Goal: Information Seeking & Learning: Learn about a topic

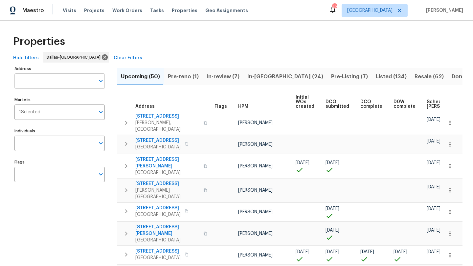
click at [74, 79] on input "Address" at bounding box center [54, 81] width 80 height 15
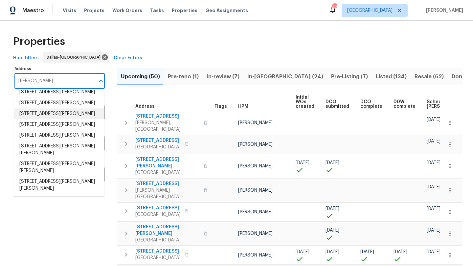
scroll to position [48, 0]
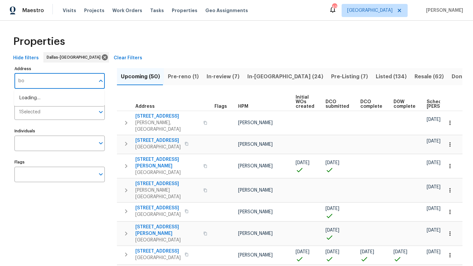
type input "b"
type input "1829 boyd"
click at [77, 97] on li "1829 Boyd Ct Carrollton TX 75010" at bounding box center [59, 98] width 90 height 11
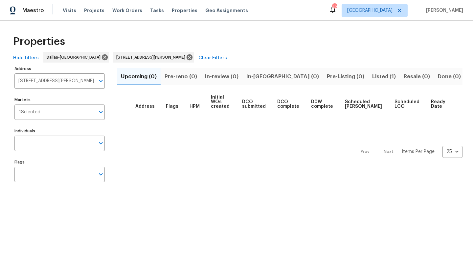
click at [368, 76] on button "Listed (1)" at bounding box center [384, 76] width 32 height 17
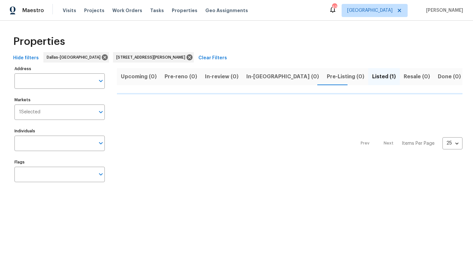
type input "1829 Boyd Ct Carrollton TX 75010"
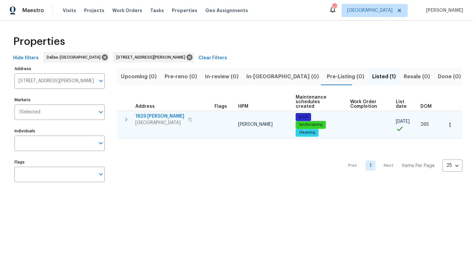
click at [158, 116] on span "1829 Boyd Ct" at bounding box center [159, 116] width 49 height 7
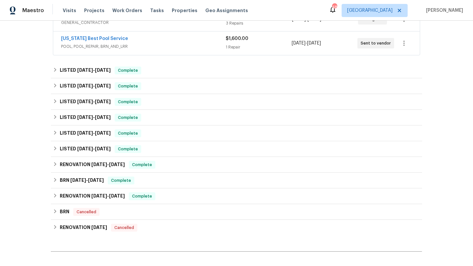
scroll to position [214, 0]
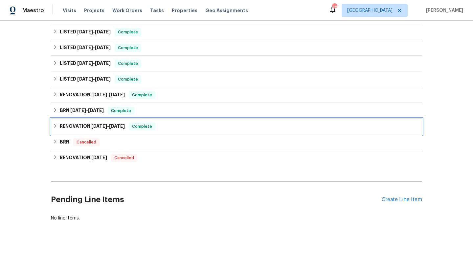
click at [89, 127] on div "RENOVATION 10/23/18 - 11/3/18 Complete" at bounding box center [236, 127] width 371 height 16
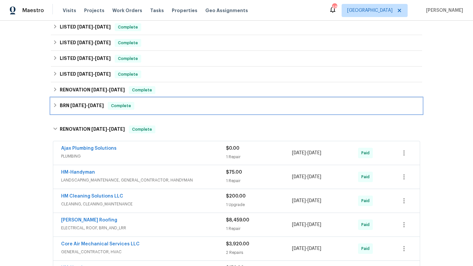
click at [88, 107] on span "2/25/19 - 3/12/19" at bounding box center [86, 105] width 33 height 5
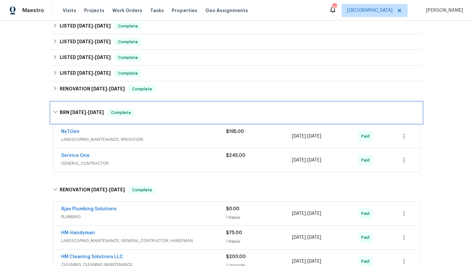
scroll to position [215, 0]
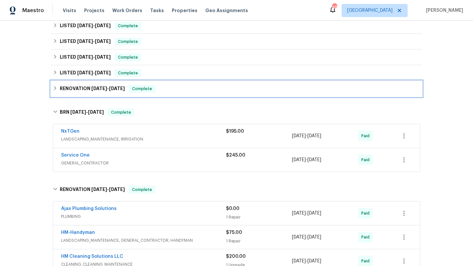
click at [84, 92] on h6 "RENOVATION 10/7/24 - 10/15/24" at bounding box center [92, 89] width 65 height 8
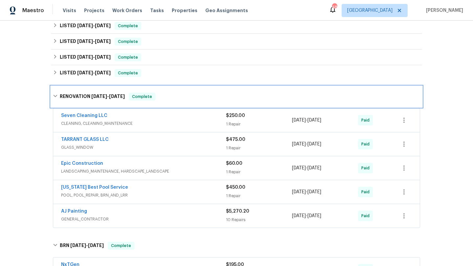
scroll to position [217, 0]
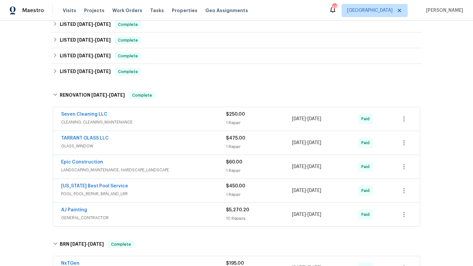
click at [89, 207] on div "AJ Painting GENERAL_CONTRACTOR $5,270.20 10 Repairs 10/7/2024 - 10/11/2024 Paid" at bounding box center [236, 215] width 366 height 24
click at [78, 210] on link "AJ Painting" at bounding box center [74, 210] width 26 height 5
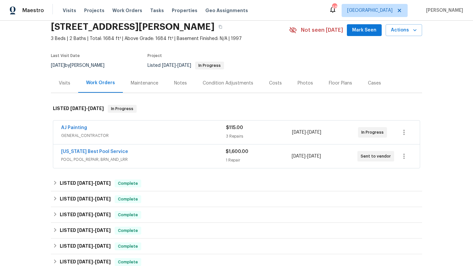
scroll to position [56, 0]
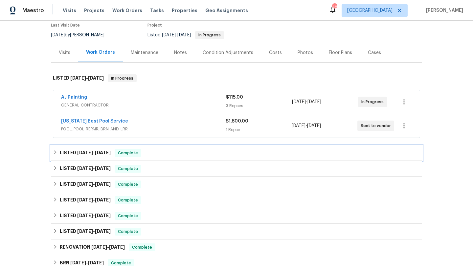
click at [78, 155] on h6 "LISTED 6/13/25 - 6/20/25" at bounding box center [85, 153] width 51 height 8
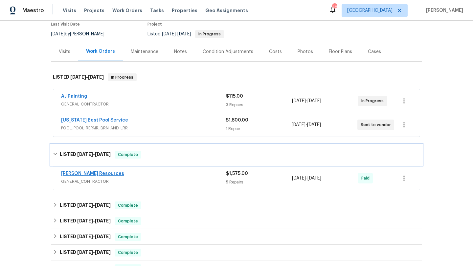
scroll to position [58, 0]
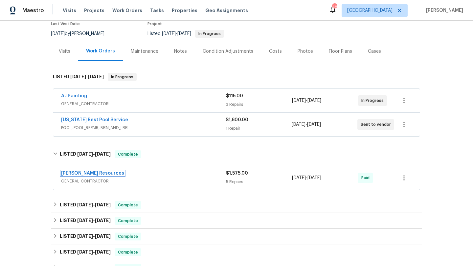
click at [80, 172] on link "Lawrence Resources" at bounding box center [92, 173] width 63 height 5
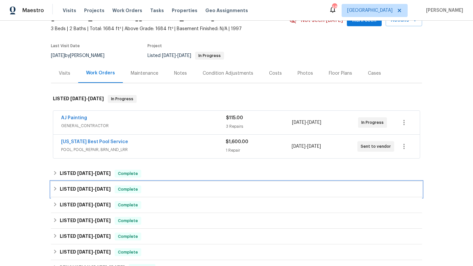
click at [79, 191] on h6 "LISTED 6/13/25 - 6/16/25" at bounding box center [85, 190] width 51 height 8
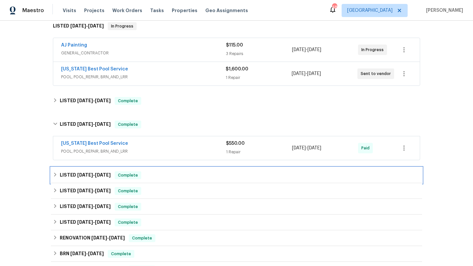
click at [76, 170] on div "LISTED 5/23/25 - 5/28/25 Complete" at bounding box center [236, 176] width 371 height 16
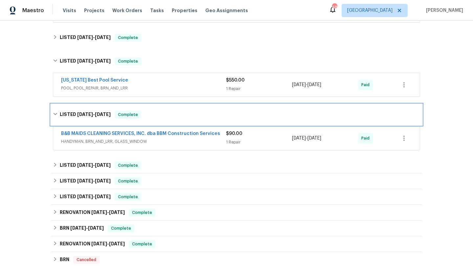
scroll to position [174, 0]
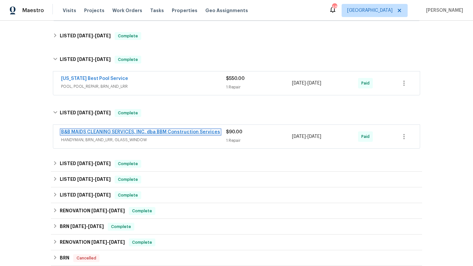
click at [148, 130] on link "B&B MAIDS CLEANING SERVICES, INC. dba BBM Construction Services" at bounding box center [140, 132] width 159 height 5
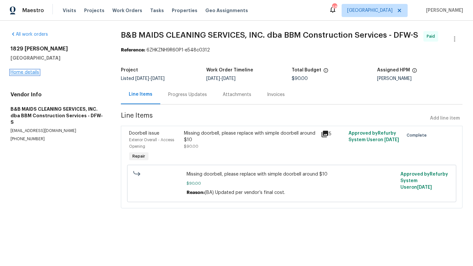
click at [34, 72] on link "Home details" at bounding box center [25, 72] width 29 height 5
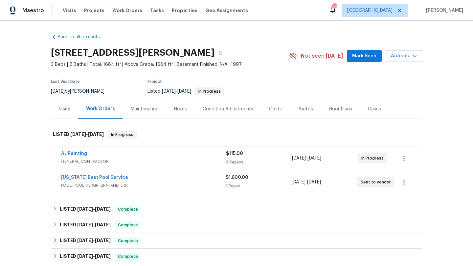
click at [79, 151] on span "AJ Painting" at bounding box center [74, 154] width 26 height 7
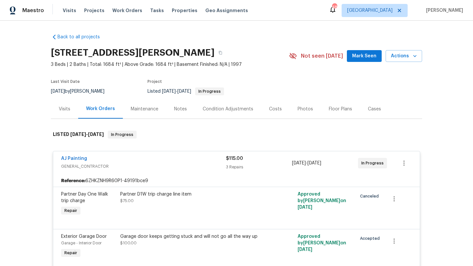
scroll to position [118, 0]
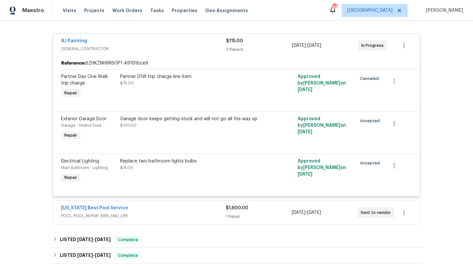
click at [106, 127] on div "Garage - Interior Door" at bounding box center [88, 125] width 55 height 7
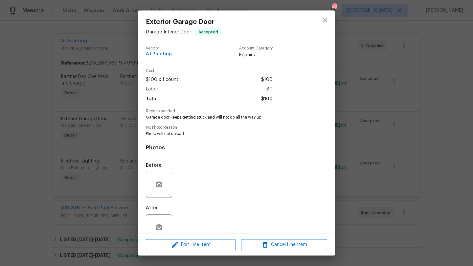
scroll to position [19, 0]
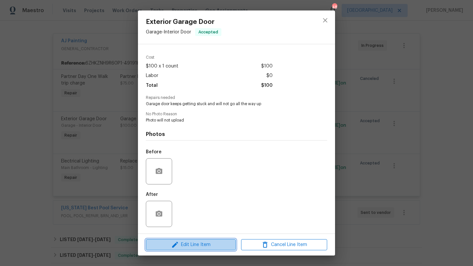
click at [191, 242] on span "Edit Line Item" at bounding box center [191, 245] width 86 height 8
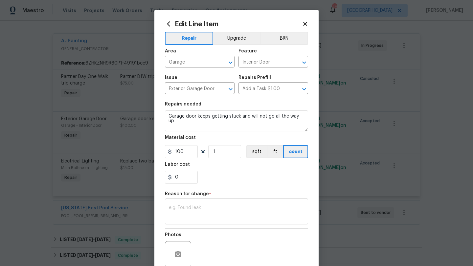
click at [186, 212] on textarea at bounding box center [236, 213] width 135 height 14
paste textarea "we need to replace the motor, chains, and gasket at the bottom of the door, as …"
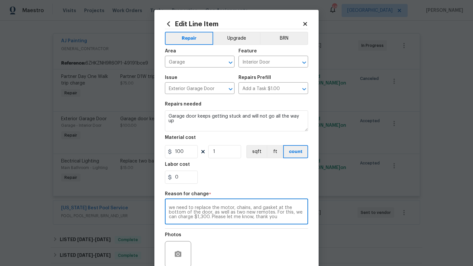
drag, startPoint x: 277, startPoint y: 219, endPoint x: 272, endPoint y: 213, distance: 7.4
click at [272, 213] on textarea "we need to replace the motor, chains, and gasket at the bottom of the door, as …" at bounding box center [236, 213] width 135 height 14
type textarea "we need to replace the motor, chains, and gasket at the bottom of the door, as …"
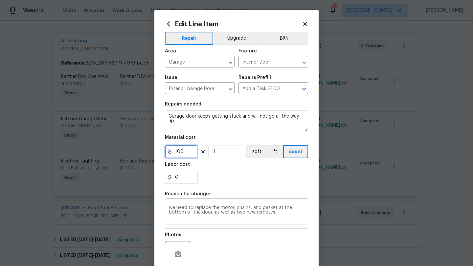
drag, startPoint x: 182, startPoint y: 154, endPoint x: 176, endPoint y: 153, distance: 6.3
click at [176, 153] on input "100" at bounding box center [181, 151] width 33 height 13
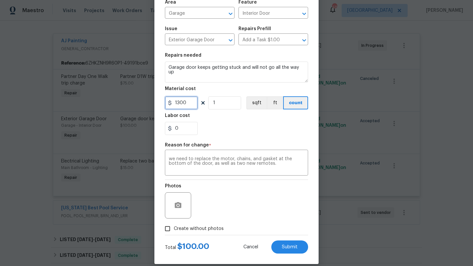
scroll to position [57, 0]
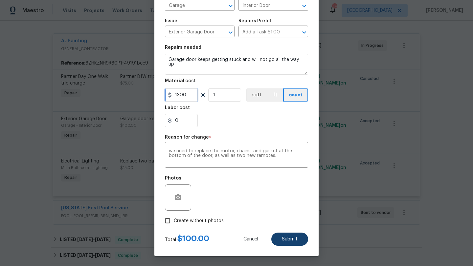
type input "1300"
click at [287, 241] on span "Submit" at bounding box center [290, 239] width 16 height 5
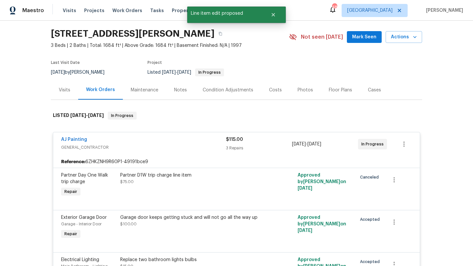
scroll to position [0, 0]
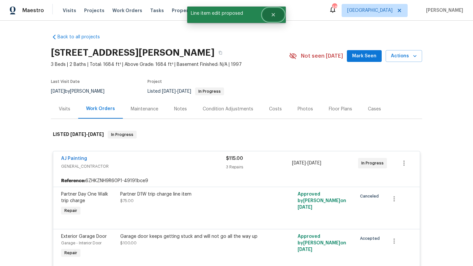
click at [274, 16] on icon "Close" at bounding box center [272, 14] width 5 height 5
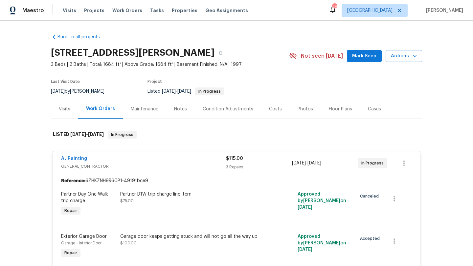
click at [137, 12] on div "Visits Projects Work Orders Tasks Properties Geo Assignments" at bounding box center [159, 10] width 193 height 13
click at [154, 12] on span "Tasks" at bounding box center [157, 10] width 14 height 5
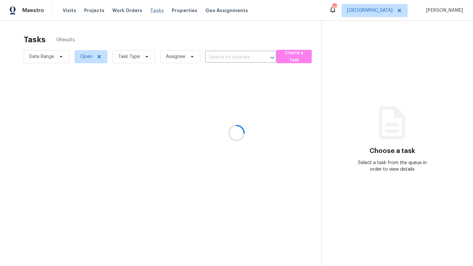
click at [167, 12] on div at bounding box center [236, 133] width 473 height 266
click at [168, 12] on div at bounding box center [236, 133] width 473 height 266
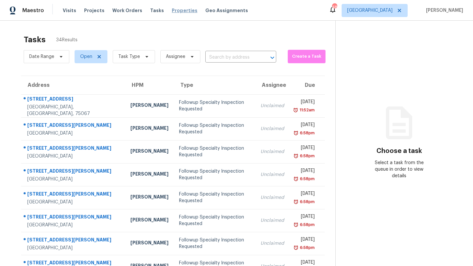
click at [172, 11] on span "Properties" at bounding box center [185, 10] width 26 height 7
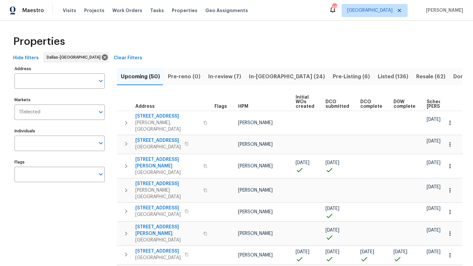
click at [55, 85] on input "Address" at bounding box center [54, 81] width 80 height 15
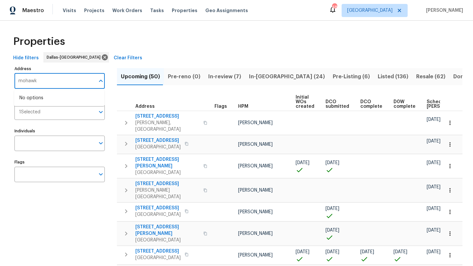
type input "mohawk"
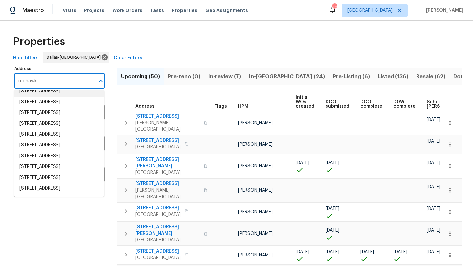
scroll to position [94, 0]
click at [47, 173] on li "5413 Mohawk Ct The Colony TX 75056" at bounding box center [59, 178] width 90 height 11
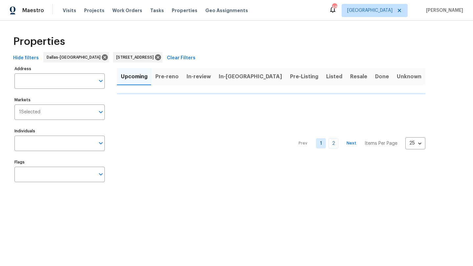
type input "5413 Mohawk Ct The Colony TX 75056"
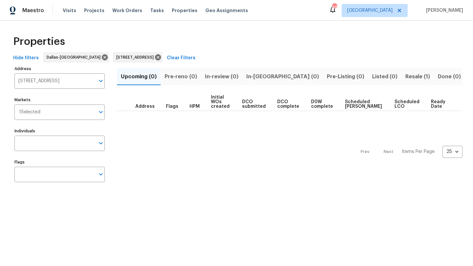
click at [405, 77] on span "Resale (1)" at bounding box center [417, 76] width 25 height 9
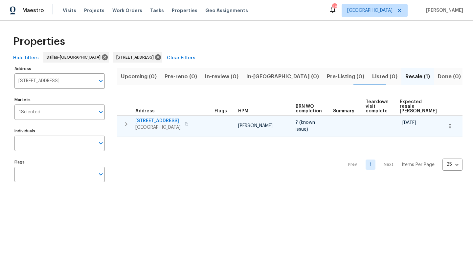
click at [157, 121] on span "5413 Mohawk Ct" at bounding box center [157, 121] width 45 height 7
click at [153, 119] on span "5413 Mohawk Ct" at bounding box center [157, 121] width 45 height 7
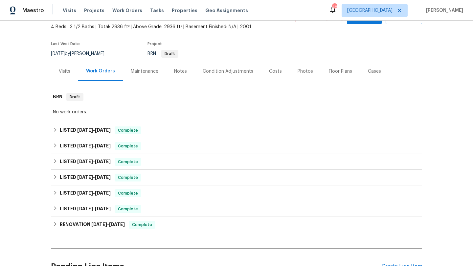
scroll to position [48, 0]
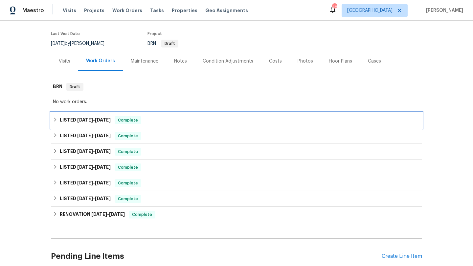
click at [101, 118] on span "[DATE]" at bounding box center [103, 120] width 16 height 5
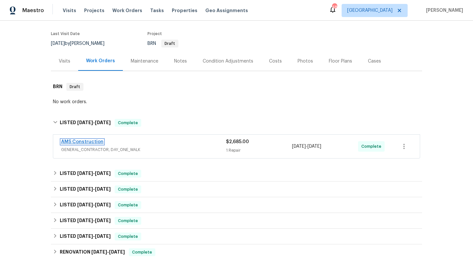
click at [88, 141] on link "AMS Construction" at bounding box center [82, 142] width 42 height 5
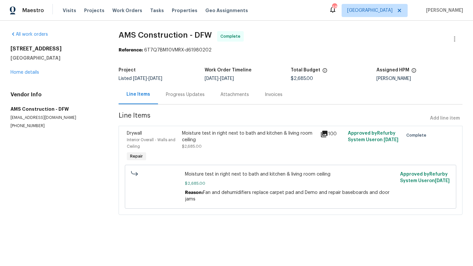
click at [321, 134] on icon at bounding box center [324, 134] width 7 height 7
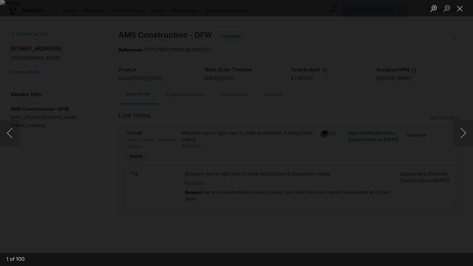
click at [464, 150] on div "Lightbox" at bounding box center [236, 133] width 473 height 266
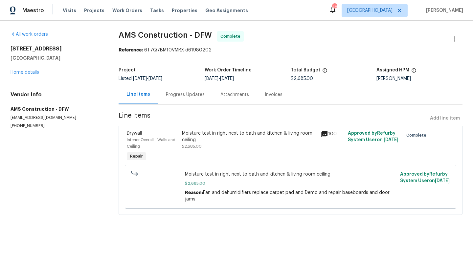
click at [460, 141] on button "Next image" at bounding box center [463, 133] width 20 height 26
click at [321, 135] on icon at bounding box center [324, 134] width 8 height 8
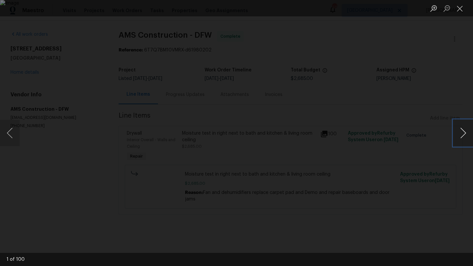
click at [456, 132] on button "Next image" at bounding box center [463, 133] width 20 height 26
click at [457, 133] on button "Next image" at bounding box center [463, 133] width 20 height 26
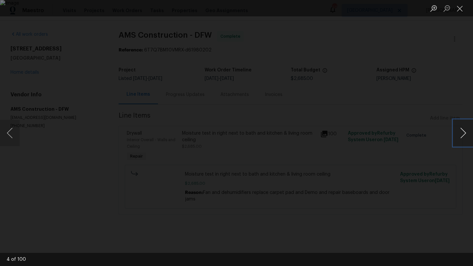
click at [457, 133] on button "Next image" at bounding box center [463, 133] width 20 height 26
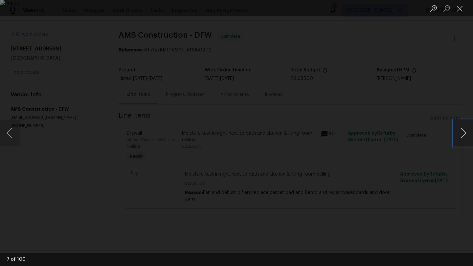
click at [457, 133] on button "Next image" at bounding box center [463, 133] width 20 height 26
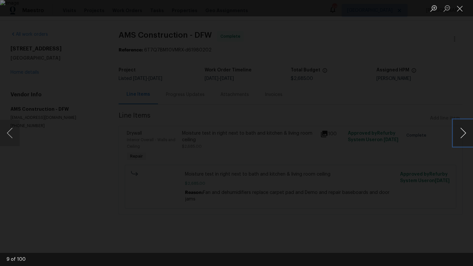
click at [457, 133] on button "Next image" at bounding box center [463, 133] width 20 height 26
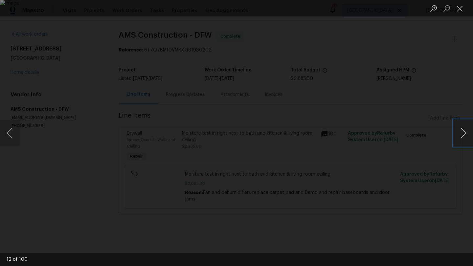
click at [457, 133] on button "Next image" at bounding box center [463, 133] width 20 height 26
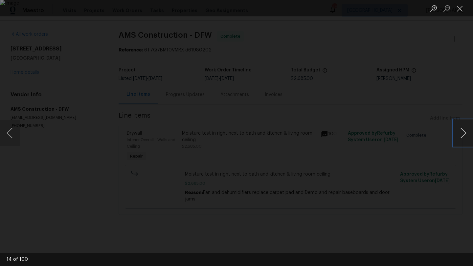
click at [457, 133] on button "Next image" at bounding box center [463, 133] width 20 height 26
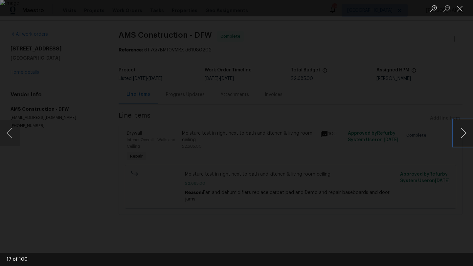
click at [457, 133] on button "Next image" at bounding box center [463, 133] width 20 height 26
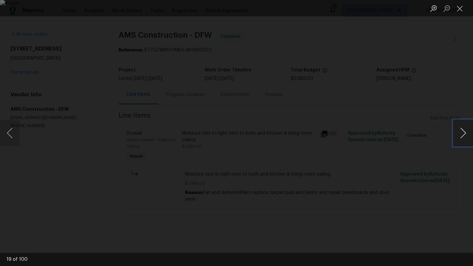
click at [457, 133] on button "Next image" at bounding box center [463, 133] width 20 height 26
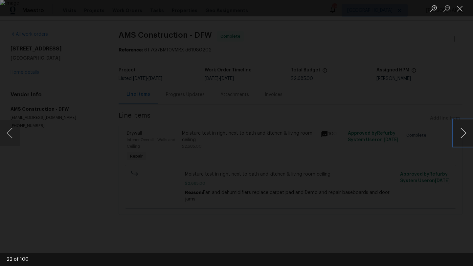
click at [457, 133] on button "Next image" at bounding box center [463, 133] width 20 height 26
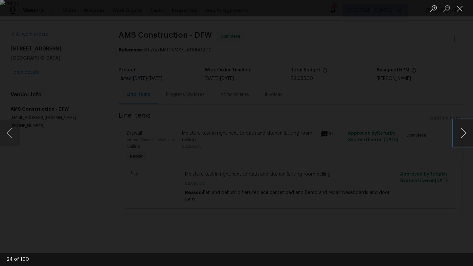
click at [457, 133] on button "Next image" at bounding box center [463, 133] width 20 height 26
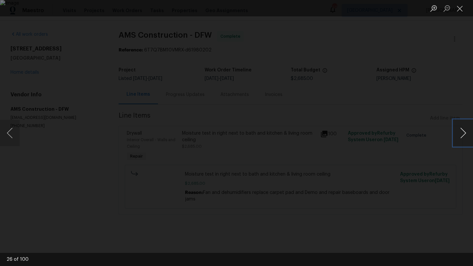
click at [457, 133] on button "Next image" at bounding box center [463, 133] width 20 height 26
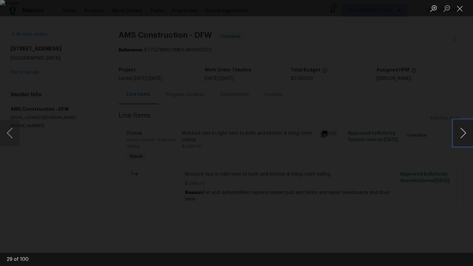
click at [457, 133] on button "Next image" at bounding box center [463, 133] width 20 height 26
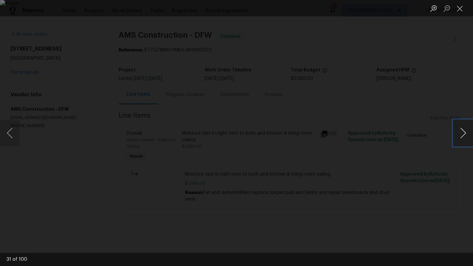
click at [457, 133] on button "Next image" at bounding box center [463, 133] width 20 height 26
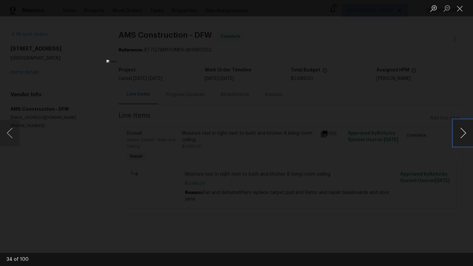
click at [457, 133] on button "Next image" at bounding box center [463, 133] width 20 height 26
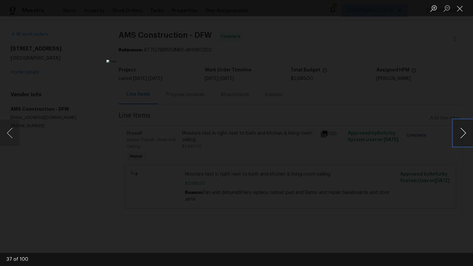
click at [457, 133] on button "Next image" at bounding box center [463, 133] width 20 height 26
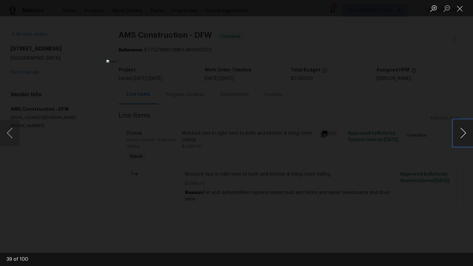
click at [457, 133] on button "Next image" at bounding box center [463, 133] width 20 height 26
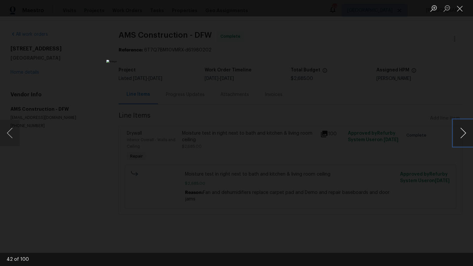
click at [457, 133] on button "Next image" at bounding box center [463, 133] width 20 height 26
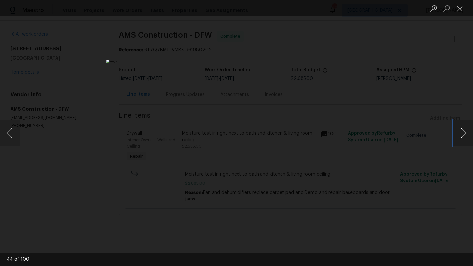
click at [457, 133] on button "Next image" at bounding box center [463, 133] width 20 height 26
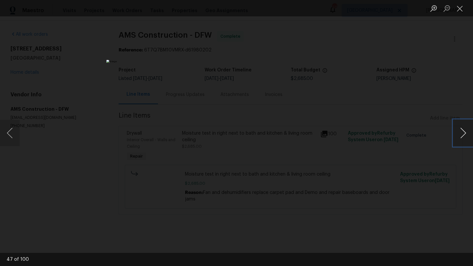
click at [457, 133] on button "Next image" at bounding box center [463, 133] width 20 height 26
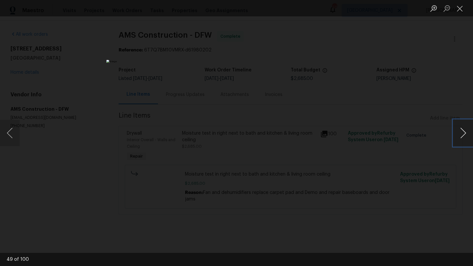
click at [457, 133] on button "Next image" at bounding box center [463, 133] width 20 height 26
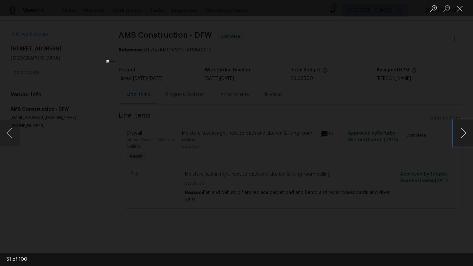
click at [457, 133] on button "Next image" at bounding box center [463, 133] width 20 height 26
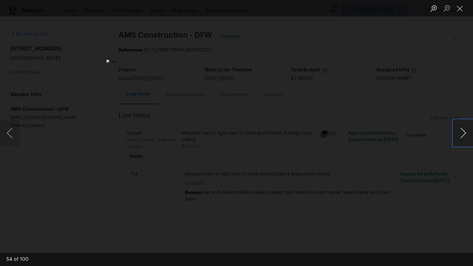
click at [457, 133] on button "Next image" at bounding box center [463, 133] width 20 height 26
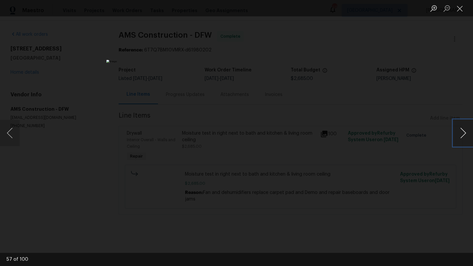
click at [457, 133] on button "Next image" at bounding box center [463, 133] width 20 height 26
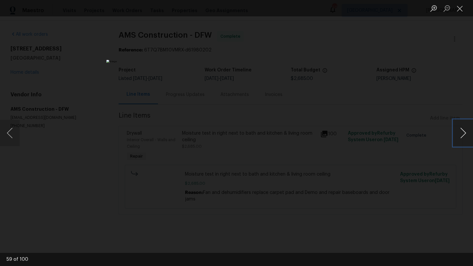
click at [457, 133] on button "Next image" at bounding box center [463, 133] width 20 height 26
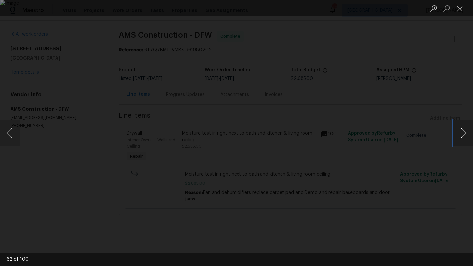
click at [457, 133] on button "Next image" at bounding box center [463, 133] width 20 height 26
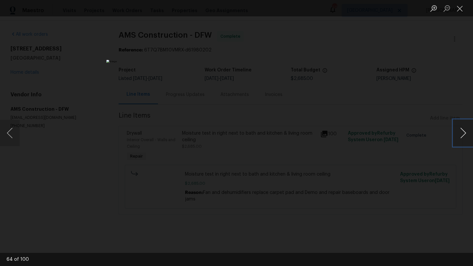
click at [457, 133] on button "Next image" at bounding box center [463, 133] width 20 height 26
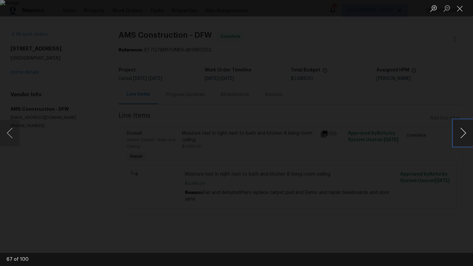
click at [457, 133] on button "Next image" at bounding box center [463, 133] width 20 height 26
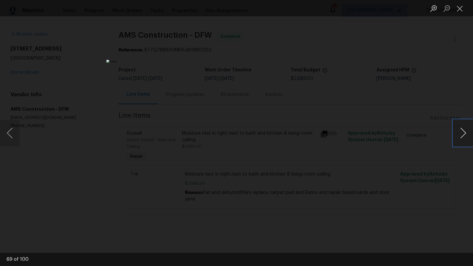
click at [457, 133] on button "Next image" at bounding box center [463, 133] width 20 height 26
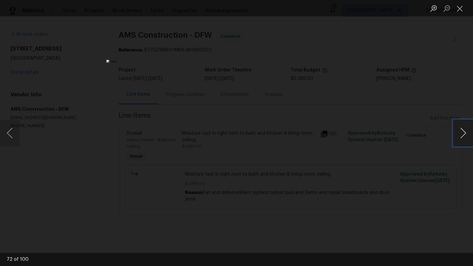
click at [457, 133] on button "Next image" at bounding box center [463, 133] width 20 height 26
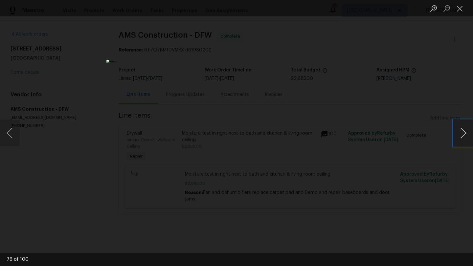
click at [457, 133] on button "Next image" at bounding box center [463, 133] width 20 height 26
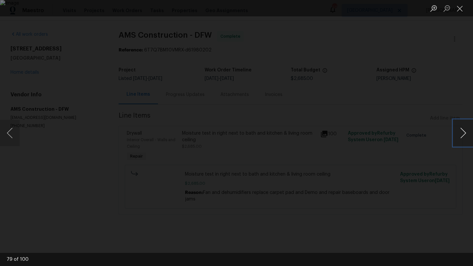
click at [457, 133] on button "Next image" at bounding box center [463, 133] width 20 height 26
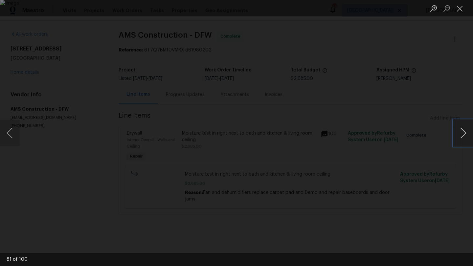
click at [457, 133] on button "Next image" at bounding box center [463, 133] width 20 height 26
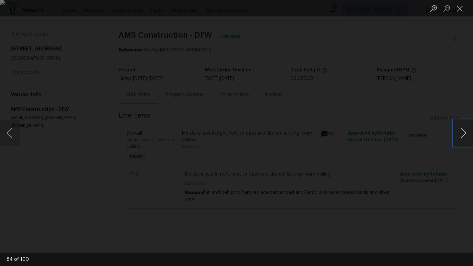
click at [457, 133] on button "Next image" at bounding box center [463, 133] width 20 height 26
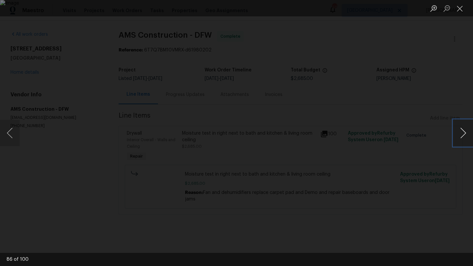
click at [457, 133] on button "Next image" at bounding box center [463, 133] width 20 height 26
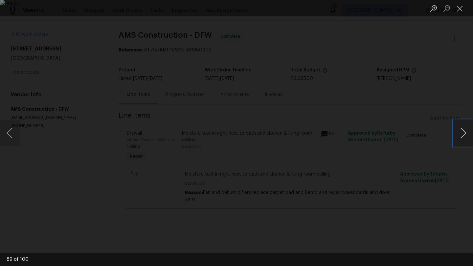
click at [457, 133] on button "Next image" at bounding box center [463, 133] width 20 height 26
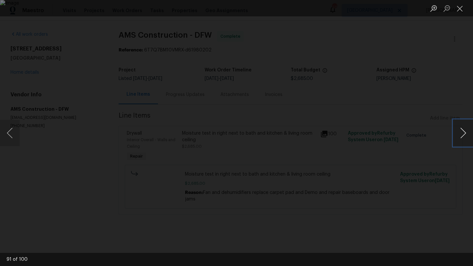
click at [457, 133] on button "Next image" at bounding box center [463, 133] width 20 height 26
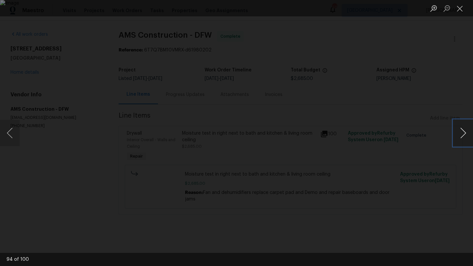
click at [457, 133] on button "Next image" at bounding box center [463, 133] width 20 height 26
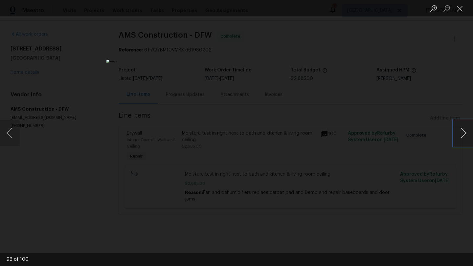
click at [457, 133] on button "Next image" at bounding box center [463, 133] width 20 height 26
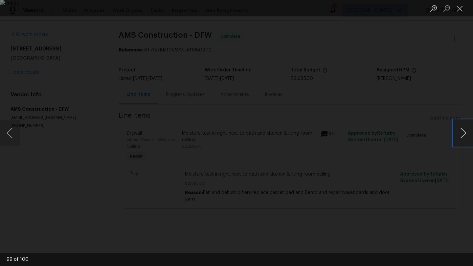
click at [457, 133] on button "Next image" at bounding box center [463, 133] width 20 height 26
click at [456, 8] on button "Close lightbox" at bounding box center [459, 8] width 13 height 11
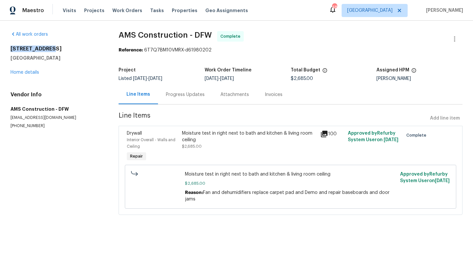
drag, startPoint x: 53, startPoint y: 48, endPoint x: 7, endPoint y: 49, distance: 46.6
click at [7, 49] on div "All work orders 5413 Mohawk Ct The Colony, TX 75056 Home details Vendor Info AM…" at bounding box center [236, 127] width 473 height 213
copy h2 "5413 Mohawk Ct"
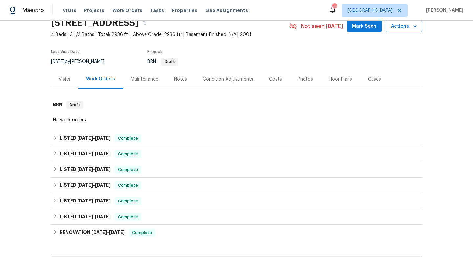
scroll to position [30, 0]
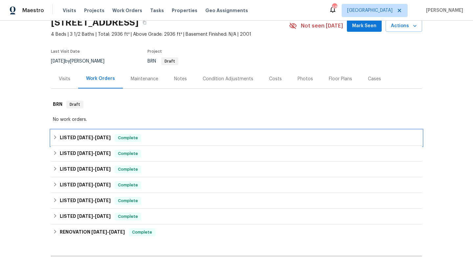
click at [78, 137] on span "9/29/25" at bounding box center [85, 138] width 16 height 5
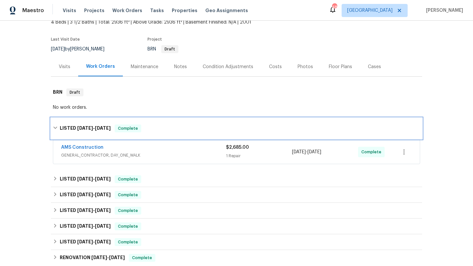
scroll to position [43, 0]
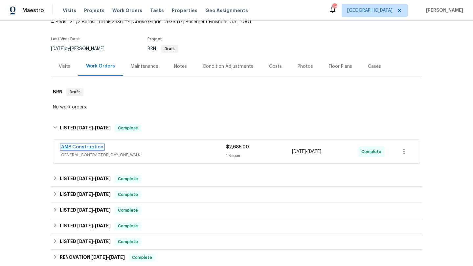
click at [83, 147] on link "AMS Construction" at bounding box center [82, 147] width 42 height 5
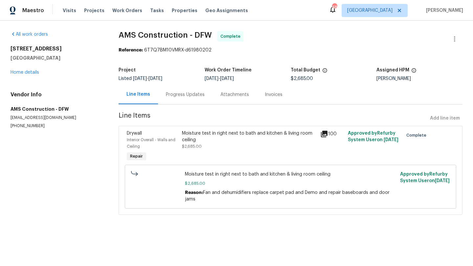
click at [192, 100] on div "Progress Updates" at bounding box center [185, 94] width 54 height 19
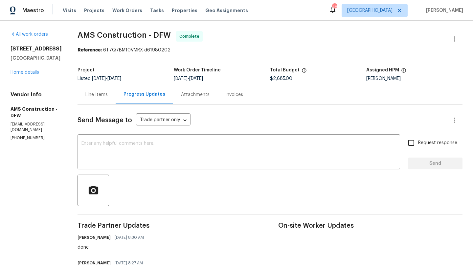
click at [229, 96] on div "Invoices" at bounding box center [234, 95] width 18 height 7
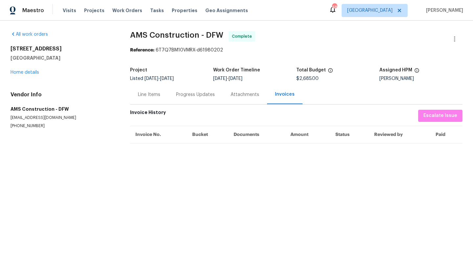
click at [242, 99] on div "Attachments" at bounding box center [245, 94] width 44 height 19
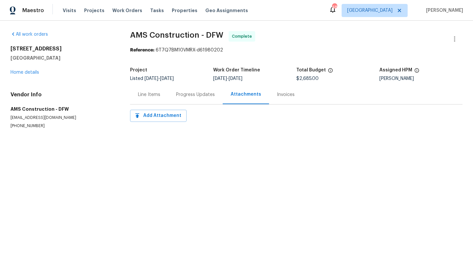
click at [201, 98] on div "Progress Updates" at bounding box center [195, 94] width 54 height 19
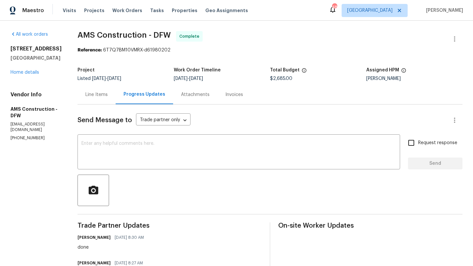
click at [96, 102] on div "Line Items" at bounding box center [96, 94] width 38 height 19
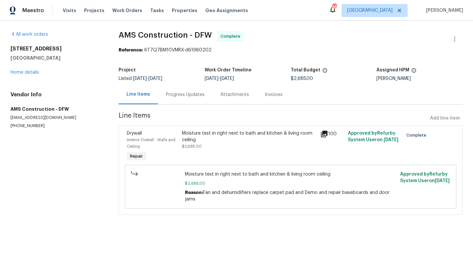
click at [319, 50] on div "Reference: 6T7Q7BM10VMRX-d61980202" at bounding box center [290, 50] width 344 height 7
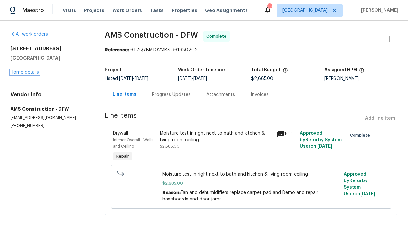
click at [38, 73] on link "Home details" at bounding box center [25, 72] width 29 height 5
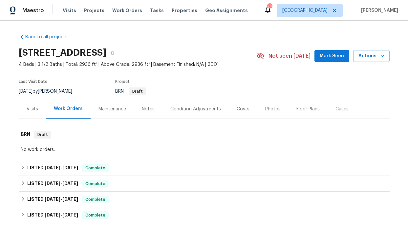
click at [151, 113] on div "Notes" at bounding box center [148, 108] width 29 height 19
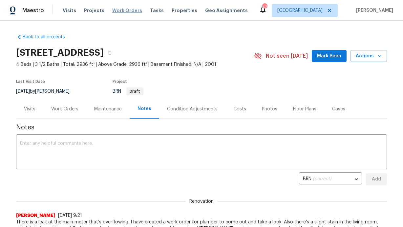
click at [130, 13] on span "Work Orders" at bounding box center [127, 10] width 30 height 7
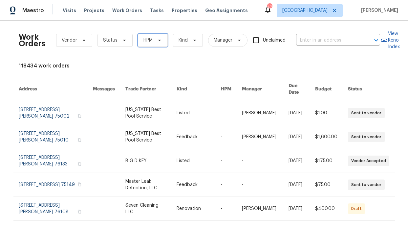
click at [150, 44] on span "HPM" at bounding box center [153, 40] width 30 height 13
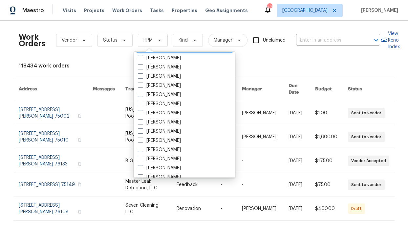
scroll to position [366, 0]
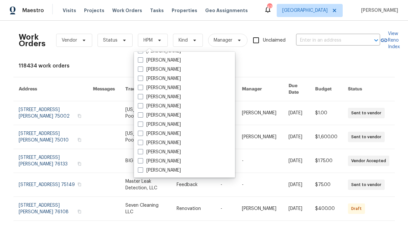
click at [179, 16] on div "Visits Projects Work Orders Tasks Properties Geo Assignments" at bounding box center [159, 10] width 193 height 13
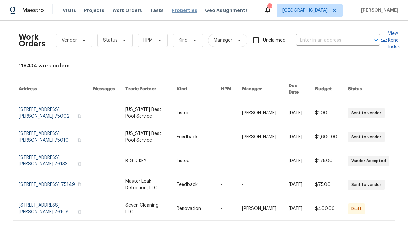
click at [179, 12] on span "Properties" at bounding box center [185, 10] width 26 height 7
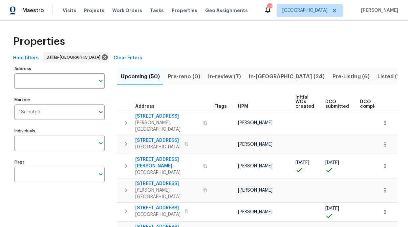
click at [50, 143] on input "Individuals" at bounding box center [54, 143] width 80 height 15
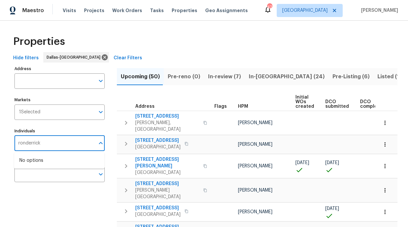
type input "ronderrick"
click at [46, 166] on li "[PERSON_NAME]" at bounding box center [59, 165] width 80 height 14
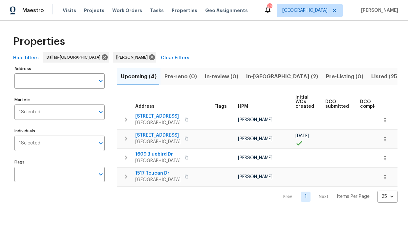
click at [246, 80] on span "In-reno (2)" at bounding box center [282, 76] width 72 height 9
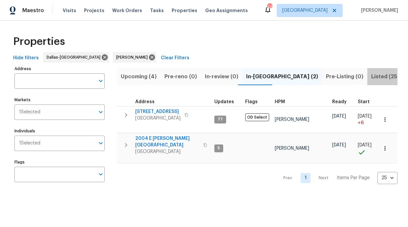
click at [371, 77] on span "Listed (25)" at bounding box center [385, 76] width 28 height 9
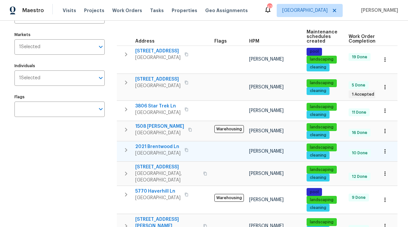
scroll to position [72, 0]
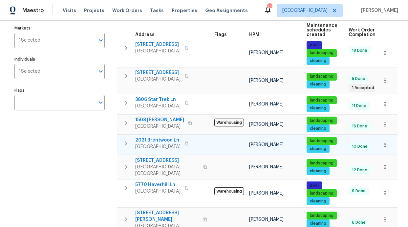
click at [162, 140] on span "2021 Brentwood Ln" at bounding box center [157, 140] width 45 height 7
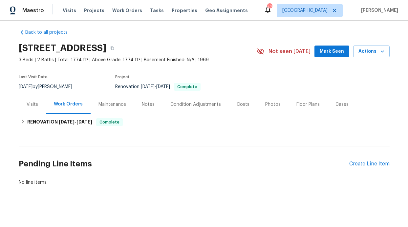
scroll to position [5, 0]
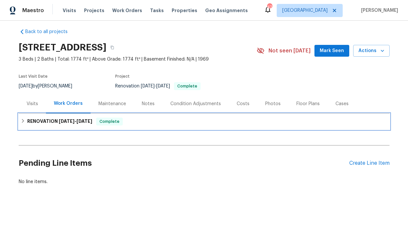
click at [80, 124] on h6 "RENOVATION [DATE] - [DATE]" at bounding box center [59, 122] width 65 height 8
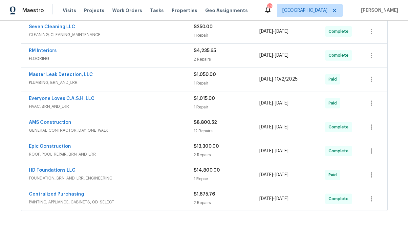
scroll to position [177, 0]
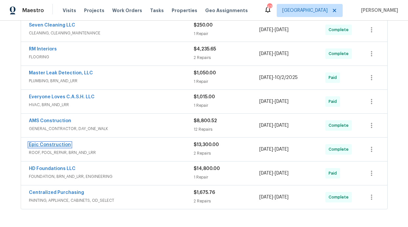
click at [54, 144] on link "Epic Construction" at bounding box center [50, 145] width 42 height 5
